Goal: Participate in discussion

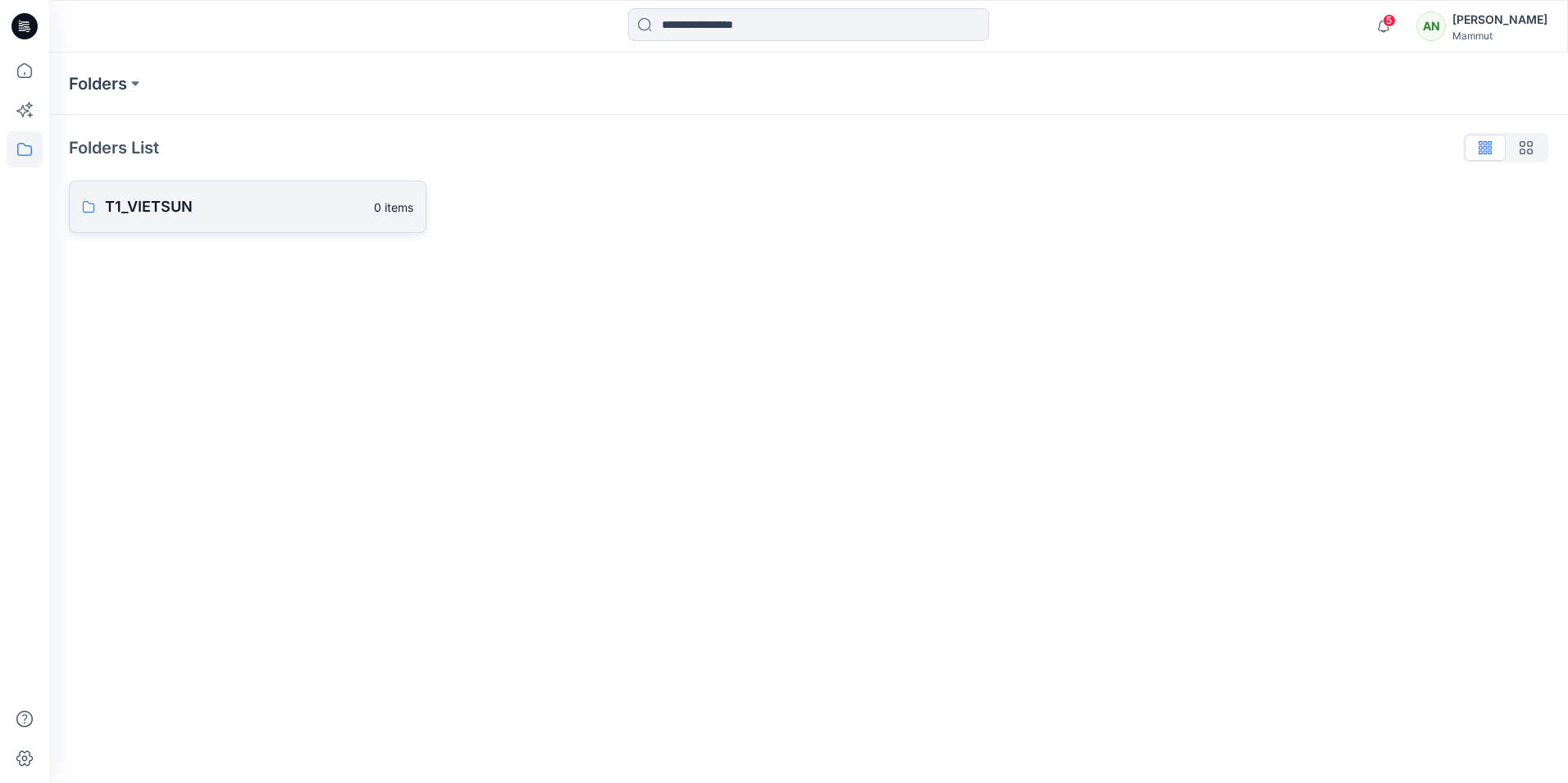
click at [251, 218] on link "T1_VIETSUN 0 items" at bounding box center [248, 206] width 358 height 53
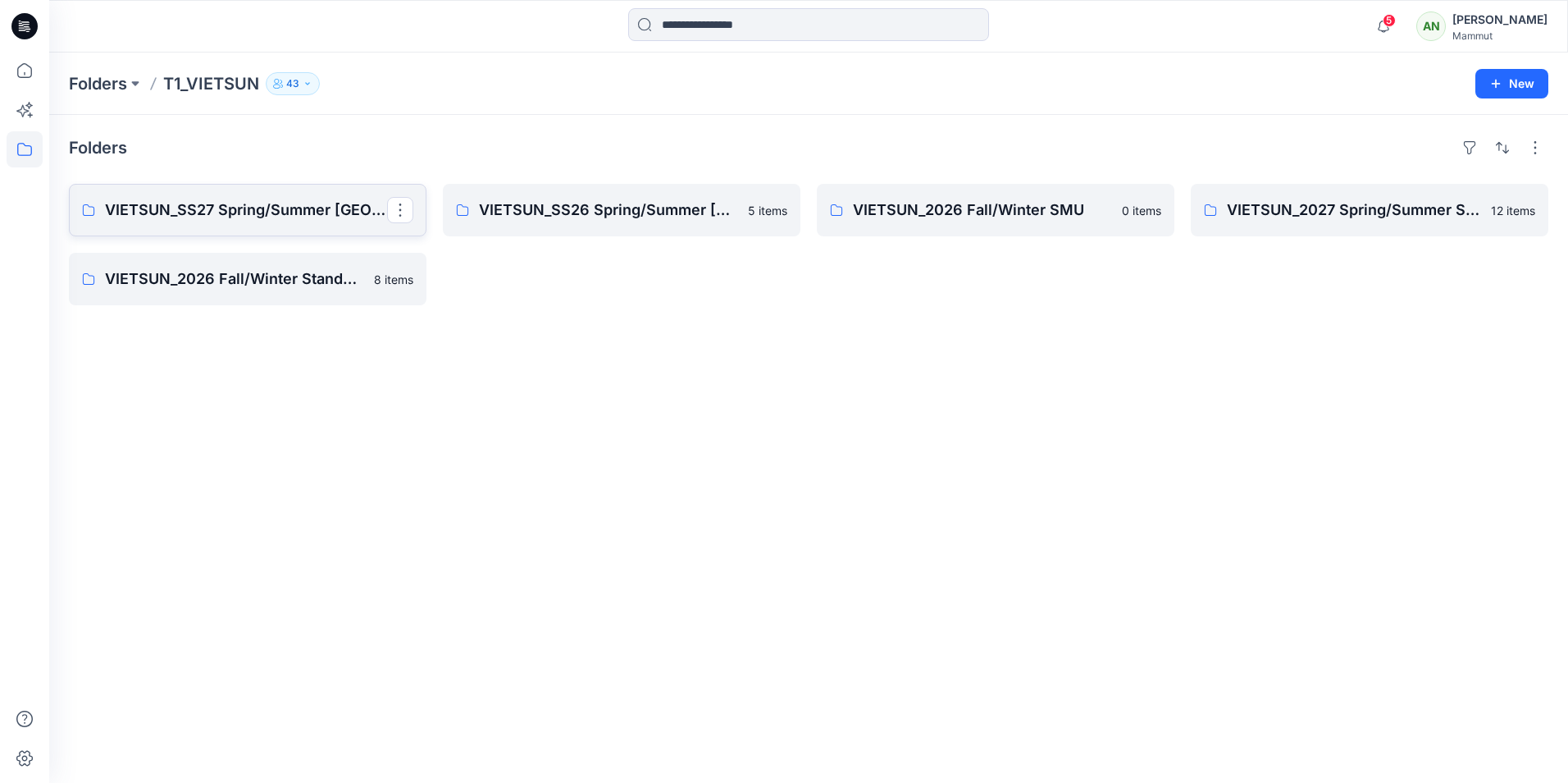
click at [219, 217] on p "VIETSUN_SS27 Spring/Summer [GEOGRAPHIC_DATA]" at bounding box center [246, 209] width 282 height 23
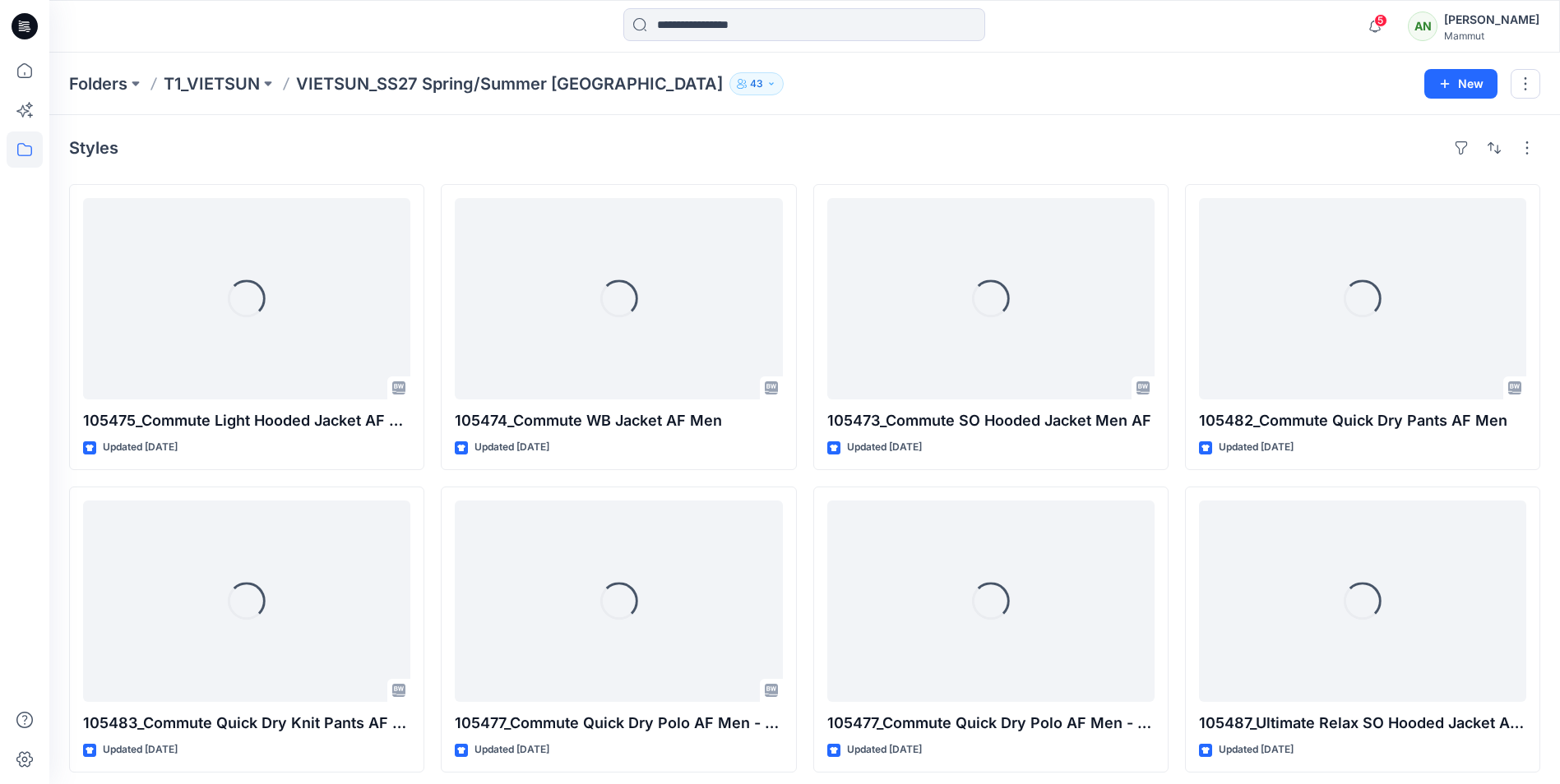
scroll to position [8, 0]
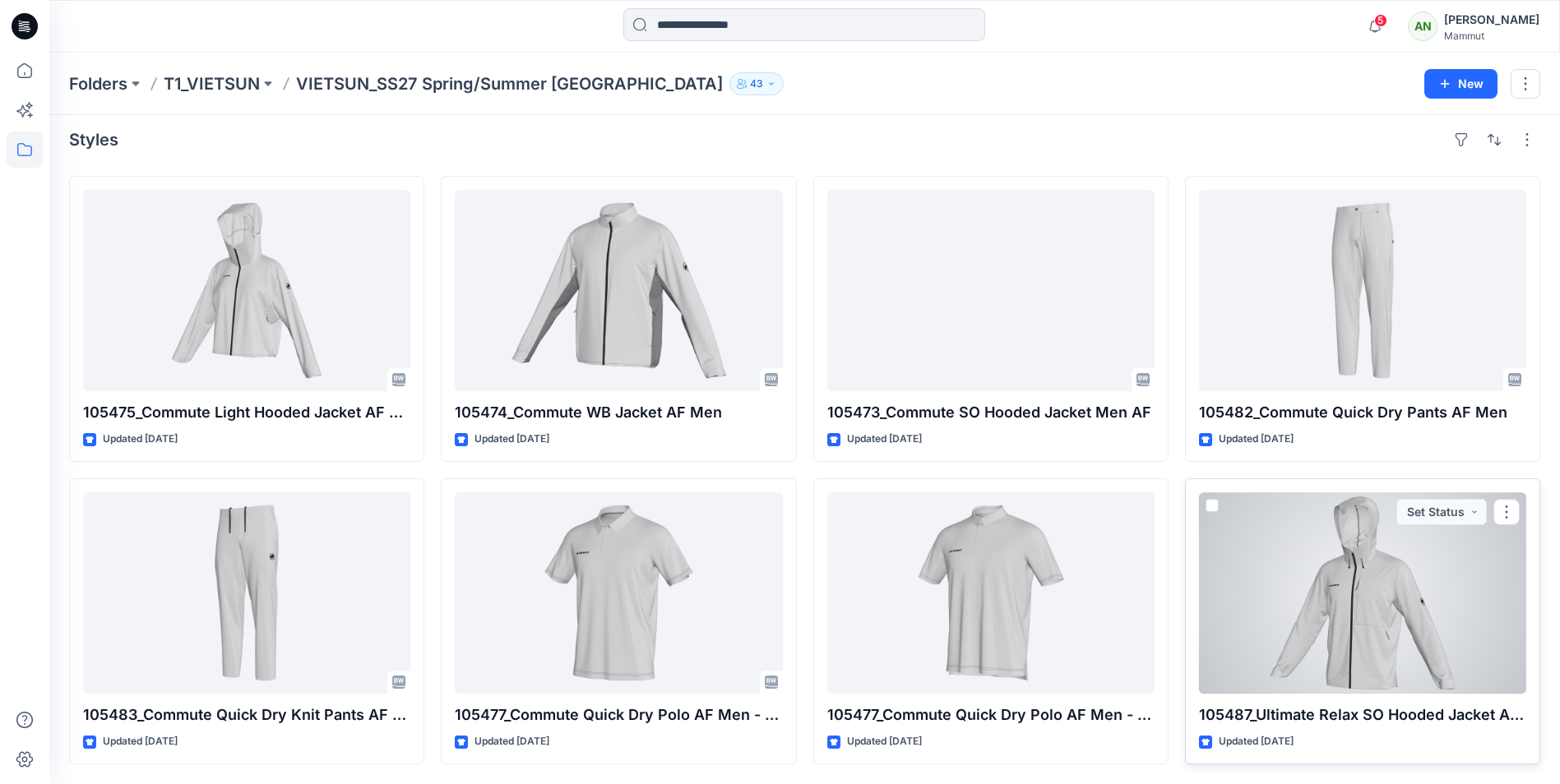
click at [1307, 581] on div at bounding box center [1362, 592] width 328 height 201
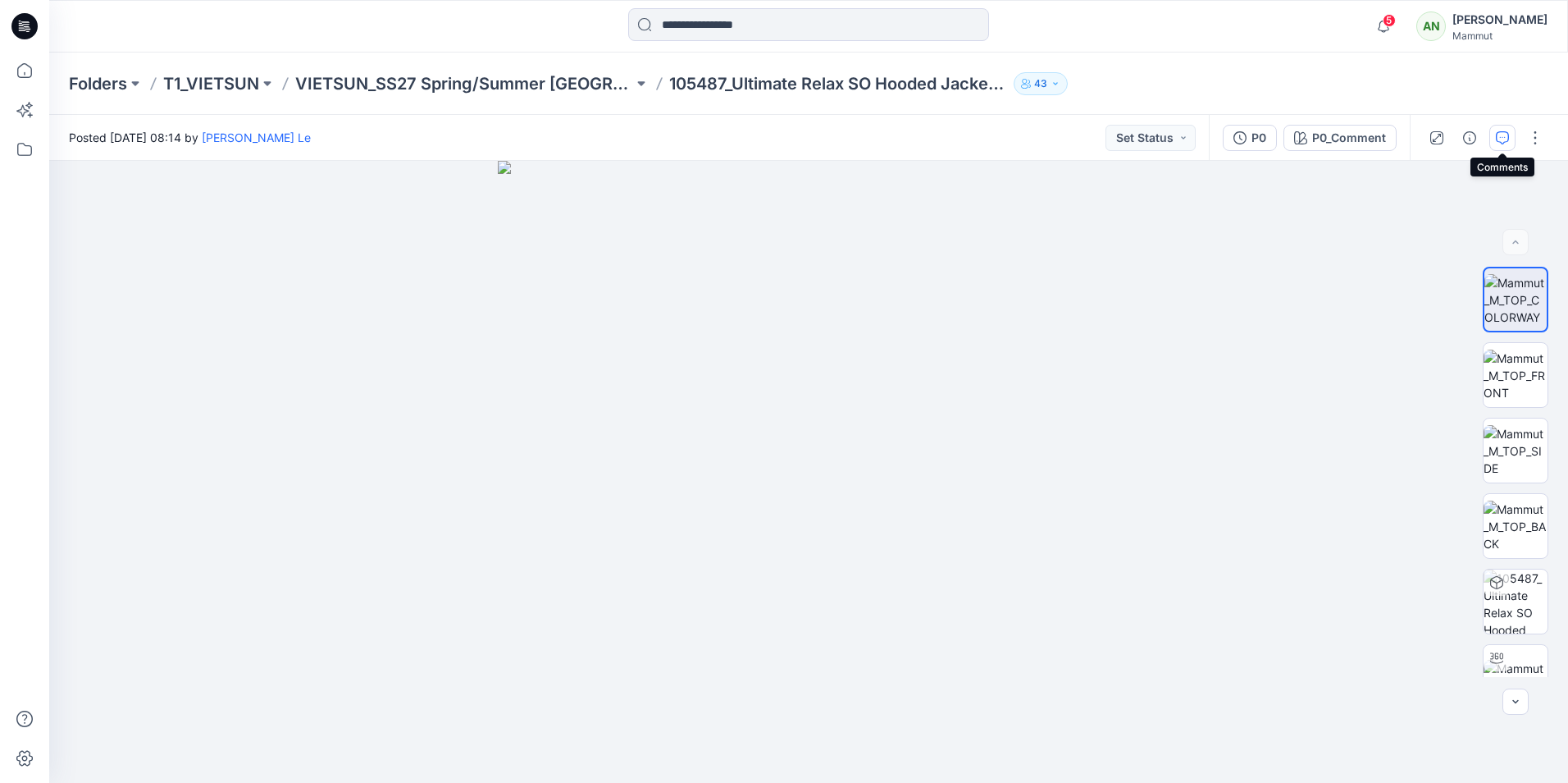
click at [1508, 141] on icon "button" at bounding box center [1502, 137] width 13 height 13
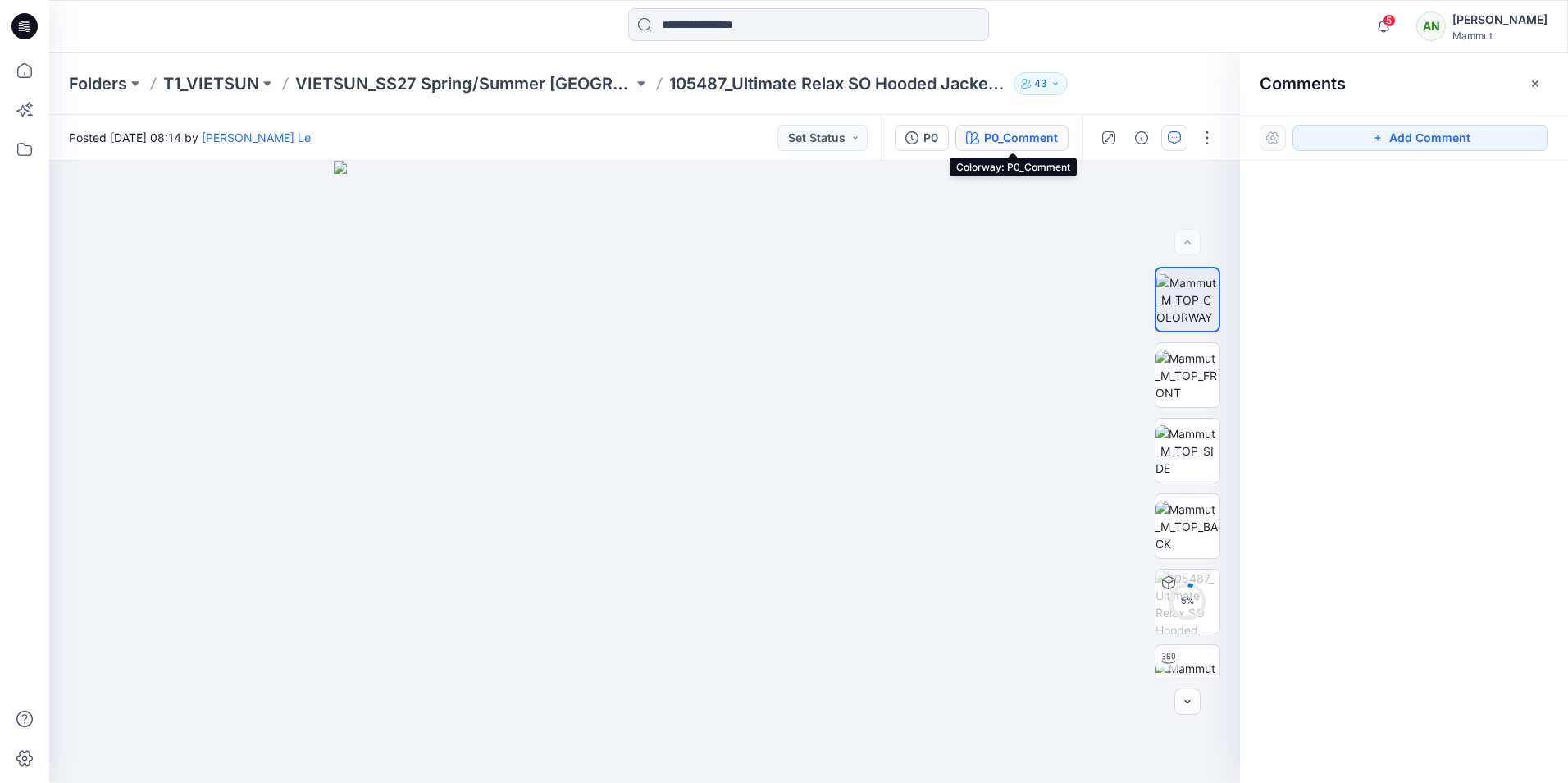
click at [999, 136] on div "P0_Comment" at bounding box center [1021, 138] width 74 height 18
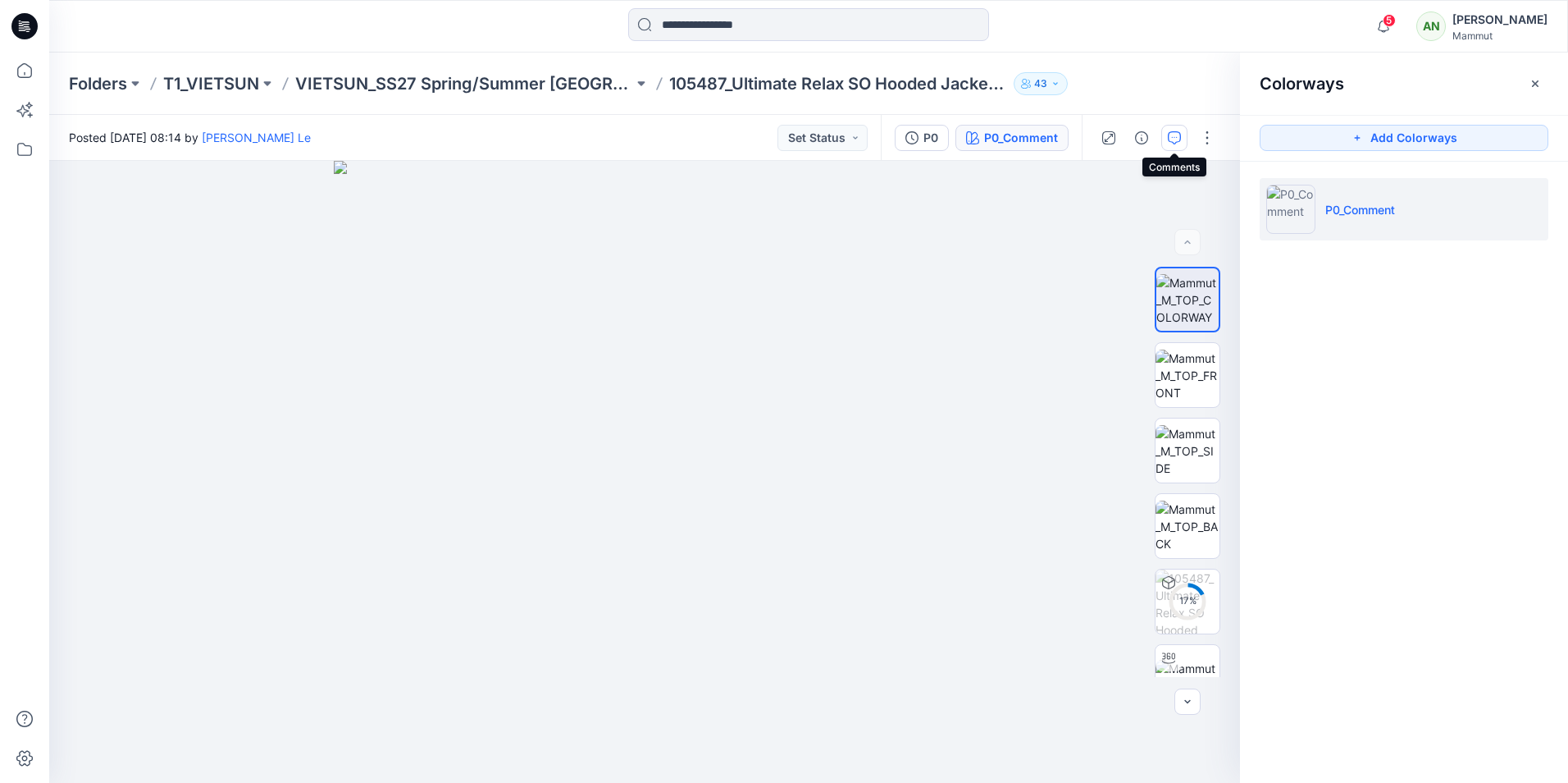
click at [1178, 148] on button "button" at bounding box center [1174, 138] width 26 height 26
